Goal: Check status

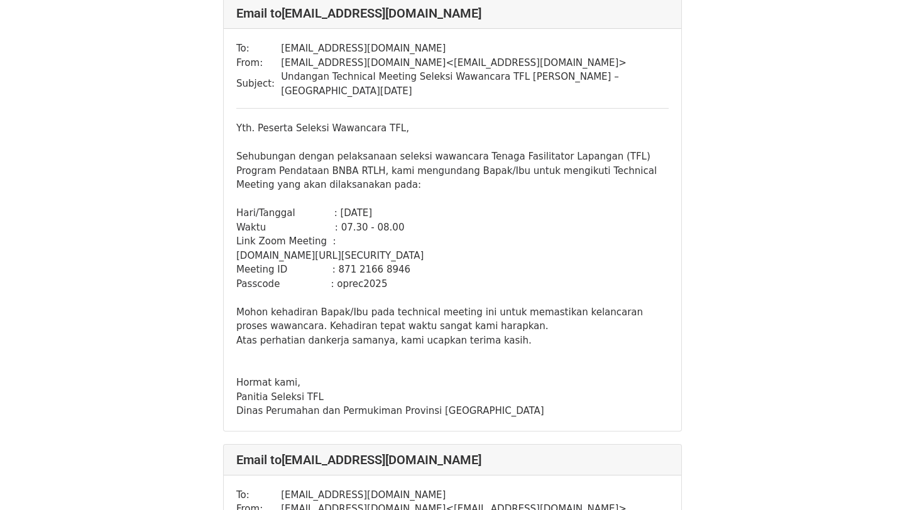
scroll to position [539, 0]
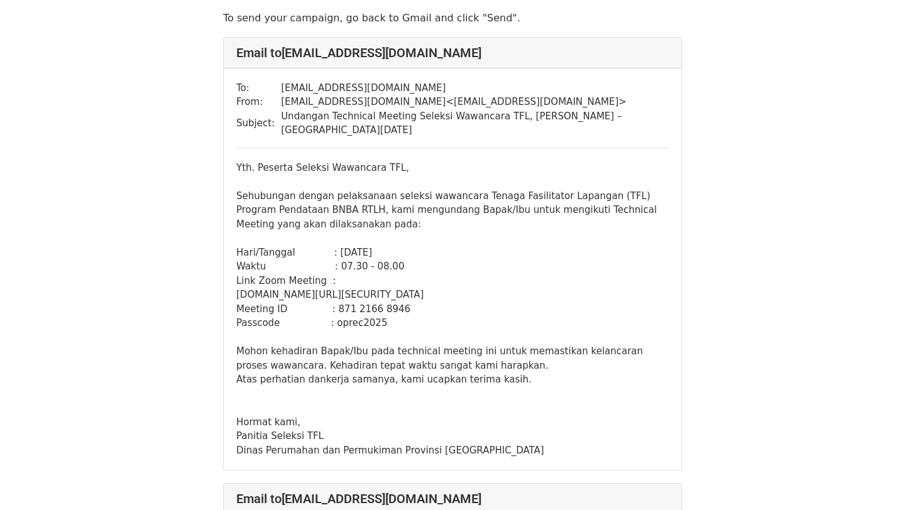
scroll to position [33, 0]
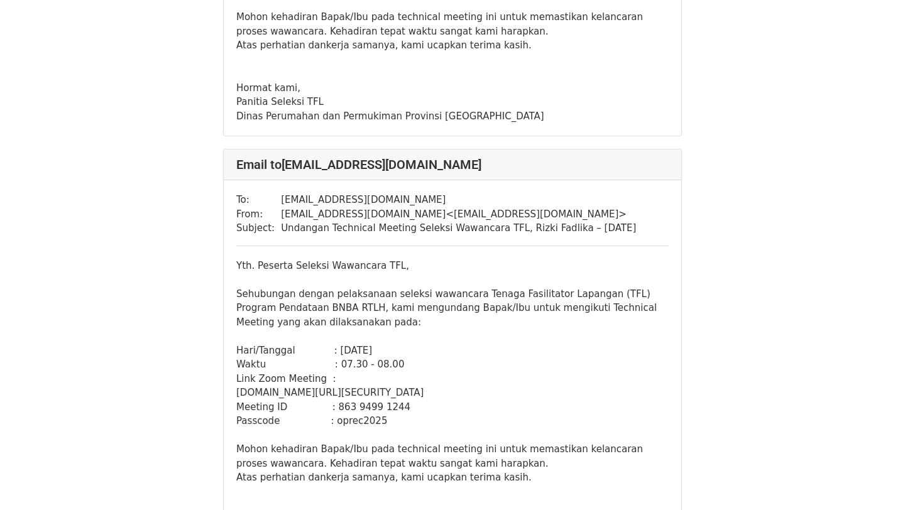
scroll to position [14398, 0]
